Goal: Transaction & Acquisition: Purchase product/service

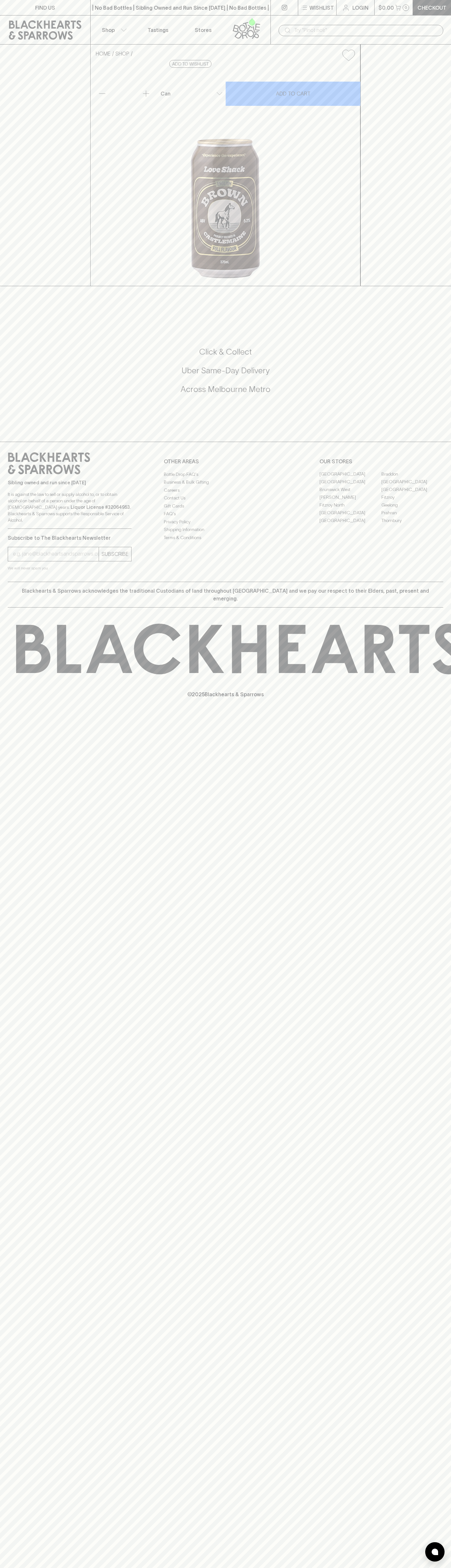
click at [449, 1086] on div "FIND US | No Bad Bottles | Sibling Owned and Run Since [DATE] | No Bad Bottles …" at bounding box center [226, 784] width 451 height 1568
click at [255, 1567] on html "FIND US | No Bad Bottles | Sibling Owned and Run Since [DATE] | No Bad Bottles …" at bounding box center [226, 784] width 451 height 1568
click at [30, 286] on div "HOME SHOP Love Shack Brown Ale $6.00 Add to wishlist 10% discount when purchasi…" at bounding box center [226, 165] width 451 height 242
